Goal: Transaction & Acquisition: Subscribe to service/newsletter

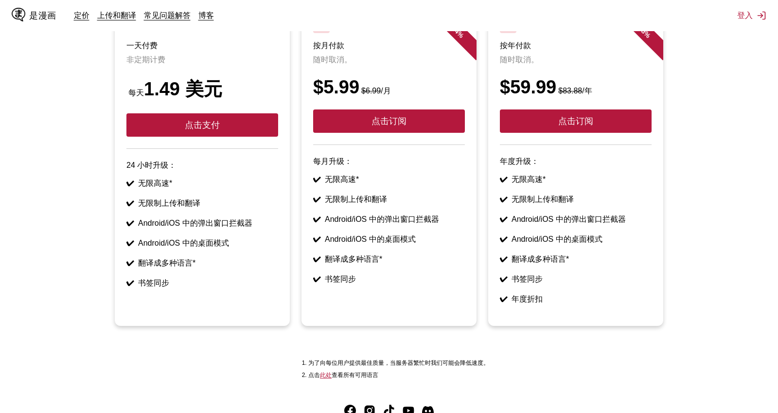
scroll to position [113, 0]
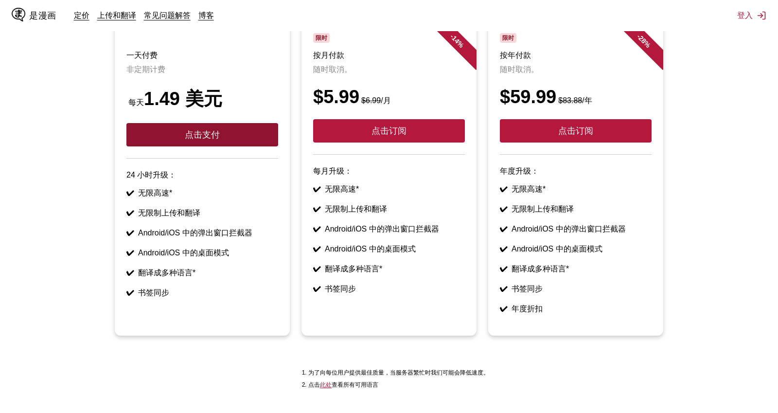
click at [230, 141] on button "点击支付" at bounding box center [202, 134] width 152 height 23
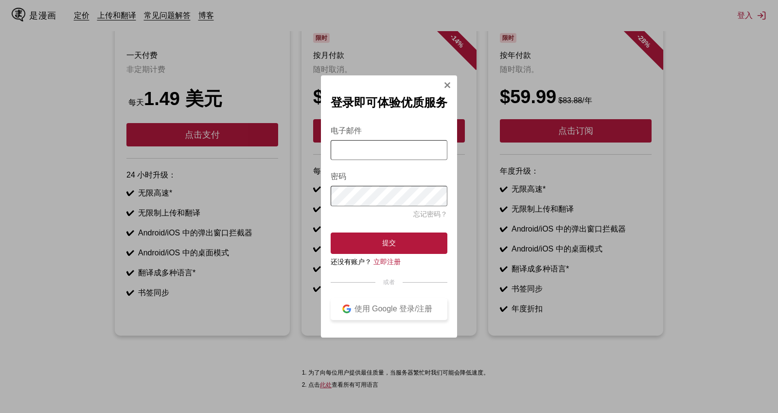
click at [402, 308] on font "使用 Google 登录/注册" at bounding box center [394, 309] width 78 height 8
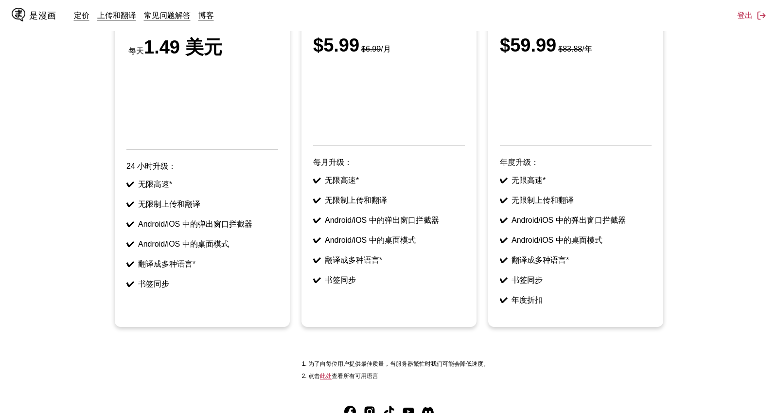
scroll to position [163, 0]
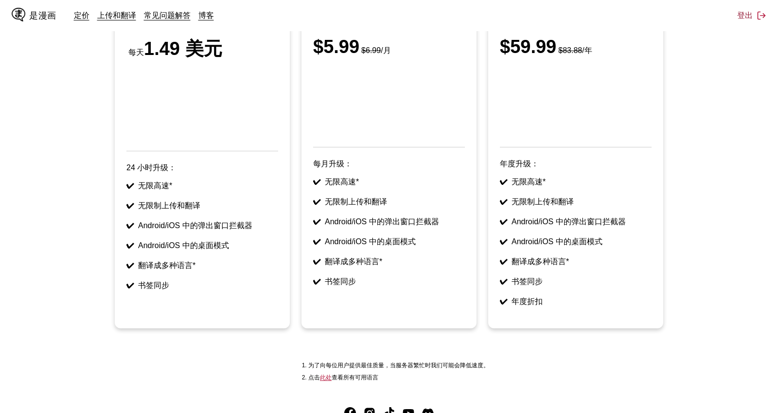
click at [761, 13] on img at bounding box center [762, 16] width 10 height 10
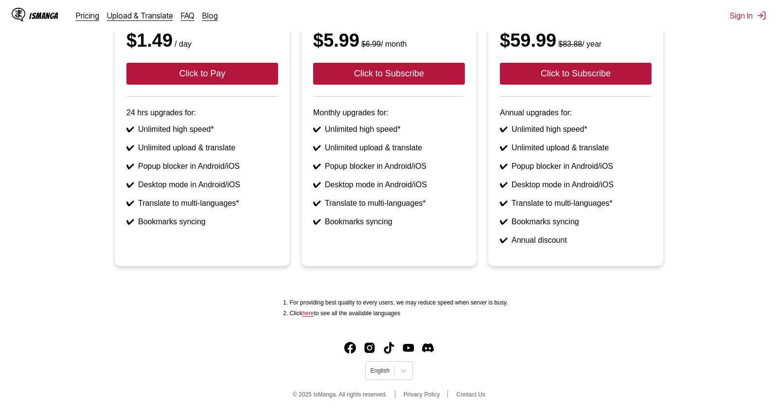
scroll to position [0, 0]
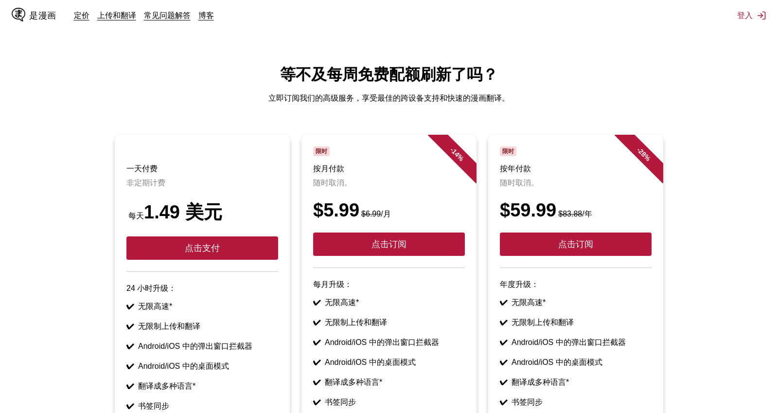
click at [35, 16] on font "是漫画" at bounding box center [42, 15] width 27 height 9
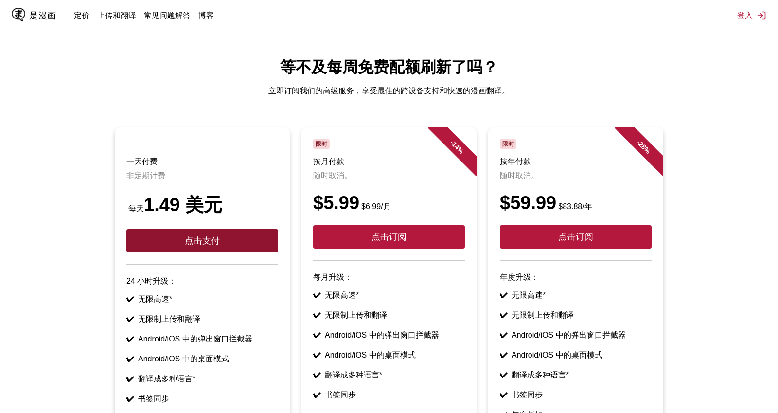
scroll to position [7, 0]
click at [227, 246] on button "点击支付" at bounding box center [202, 240] width 152 height 23
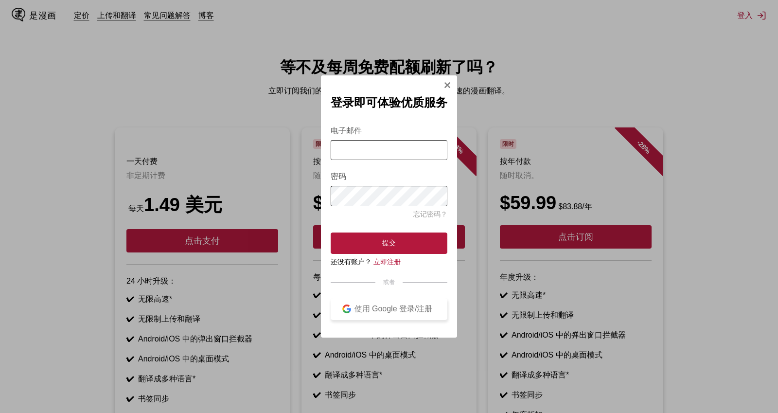
click at [409, 313] on font "使用 Google 登录/注册" at bounding box center [394, 309] width 78 height 8
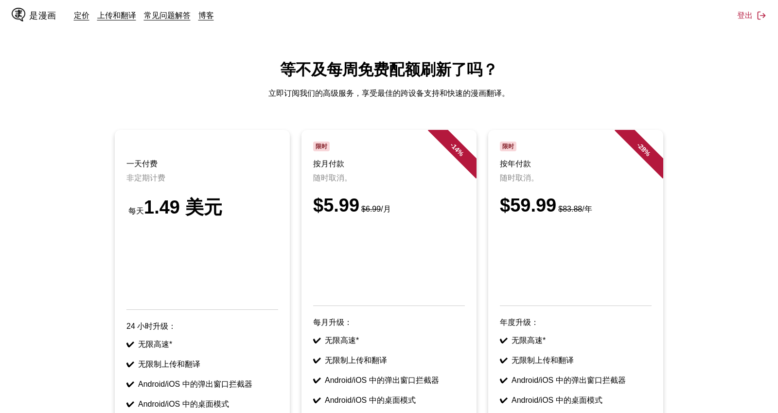
scroll to position [0, 0]
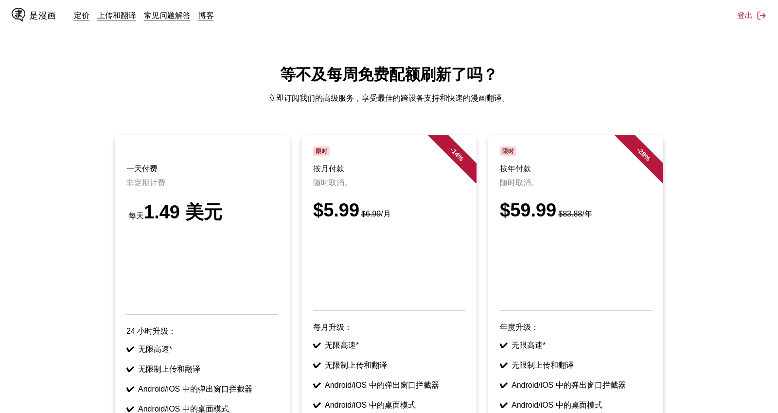
drag, startPoint x: 406, startPoint y: 35, endPoint x: 288, endPoint y: 1, distance: 123.0
click at [405, 36] on html "是漫画 定价 上传和翻译 常见问题解答 博客 登出 定价 上传并翻译 常问问题 博客 等不及每周免费配额刷新了吗？ 立即订阅我们的高级服务，享受最佳的跨设备支…" at bounding box center [389, 321] width 778 height 642
drag, startPoint x: 478, startPoint y: 27, endPoint x: 517, endPoint y: 2, distance: 46.2
click at [477, 27] on div "是漫画 定价 上传和翻译 常见问题解答 博客 登出 定价 上传并翻译 常问问题 博客" at bounding box center [389, 15] width 778 height 31
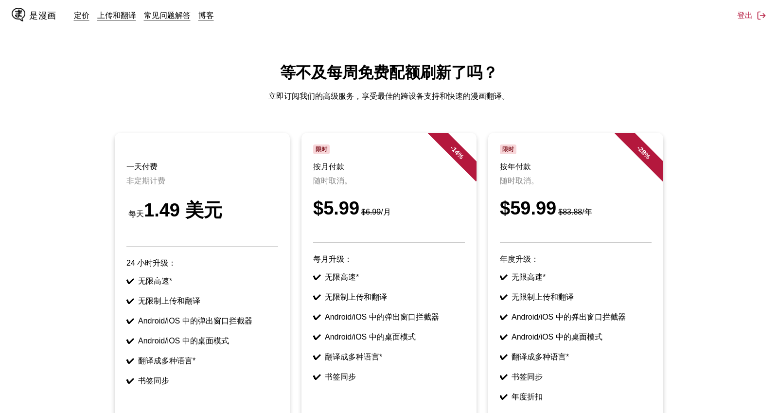
scroll to position [152, 0]
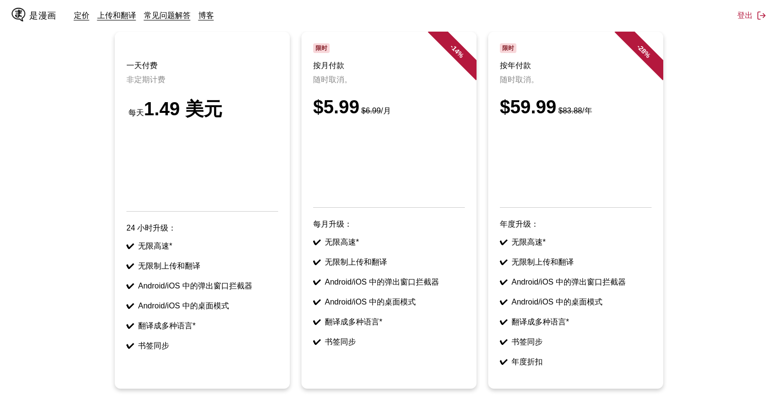
scroll to position [30, 0]
